Goal: Go to known website: Go to known website

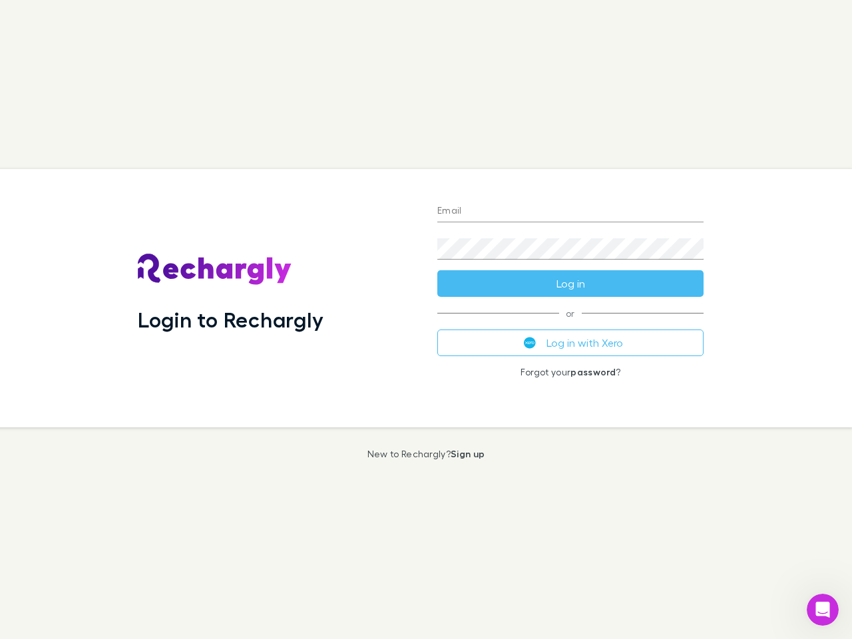
click at [426, 319] on div "Login to Rechargly" at bounding box center [276, 298] width 299 height 258
click at [570, 212] on input "Email" at bounding box center [570, 211] width 266 height 21
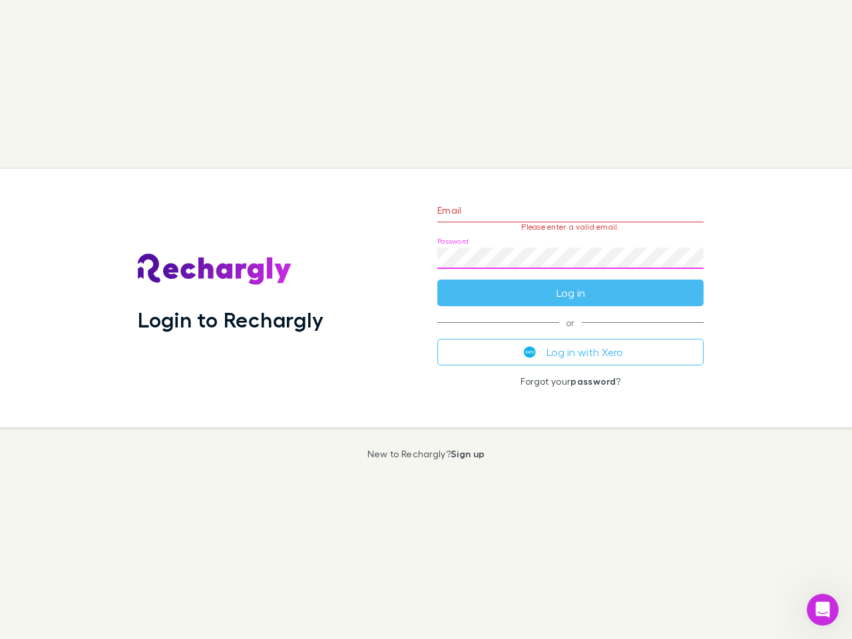
click at [570, 284] on form "Email Please enter a valid email. Password Log in" at bounding box center [570, 248] width 266 height 116
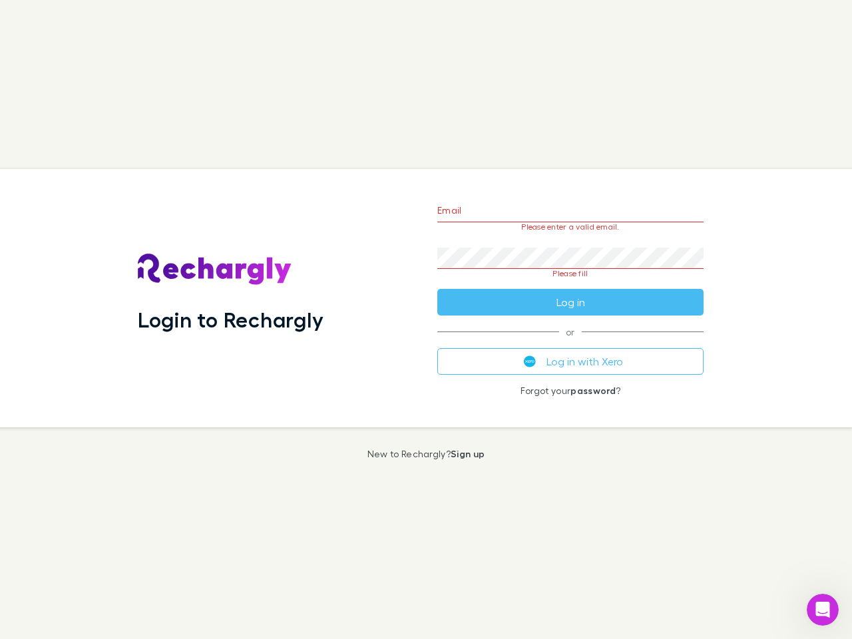
click at [570, 343] on div "Email Please enter a valid email. Password Please fill Log in or Log in with Xe…" at bounding box center [571, 298] width 288 height 258
